Goal: Navigation & Orientation: Find specific page/section

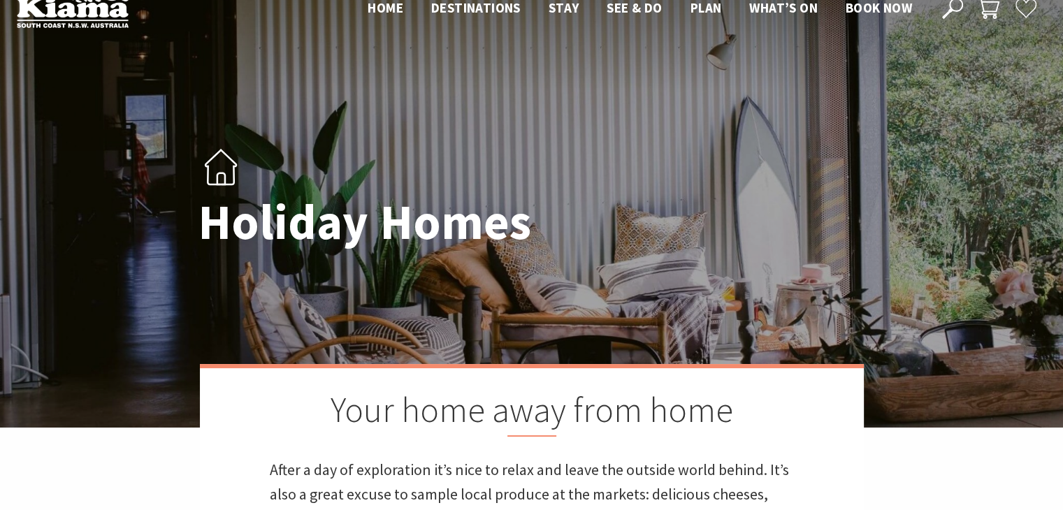
scroll to position [28, 0]
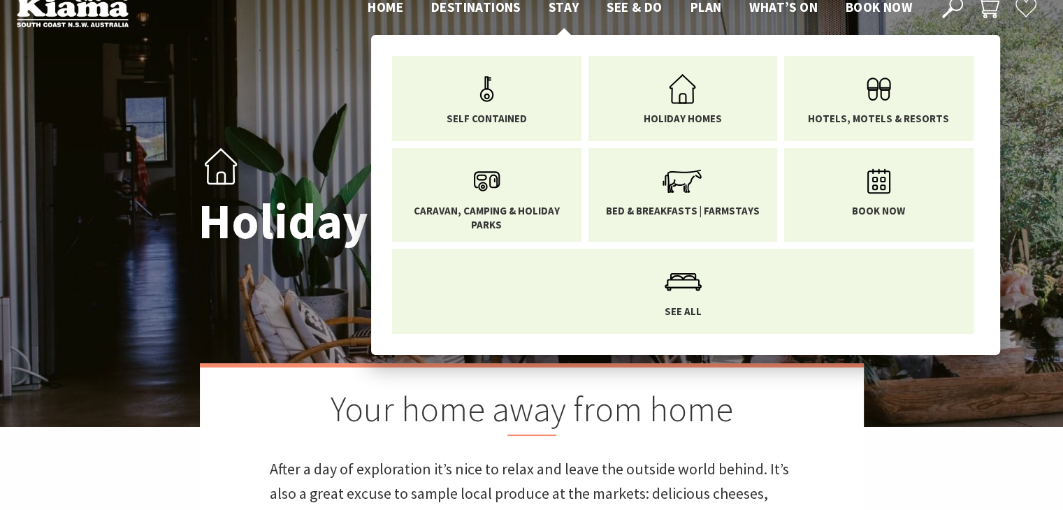
click at [555, 4] on span "Stay" at bounding box center [564, 7] width 31 height 17
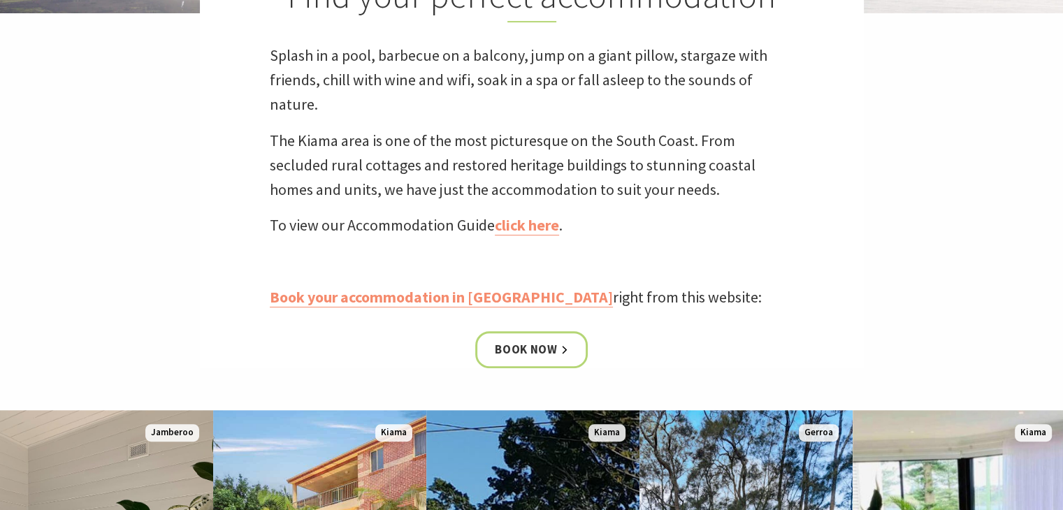
scroll to position [466, 0]
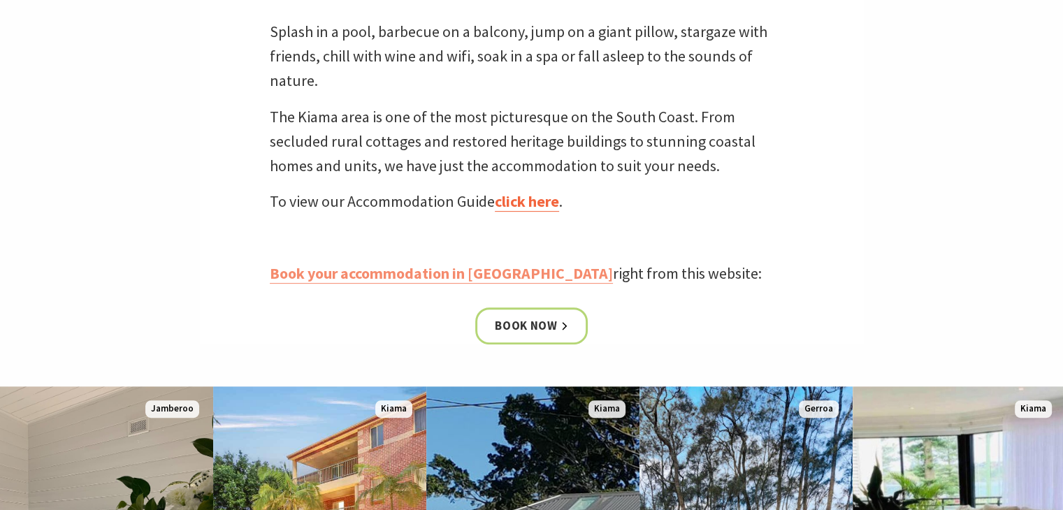
click at [540, 199] on link "click here" at bounding box center [527, 202] width 64 height 20
